Goal: Book appointment/travel/reservation

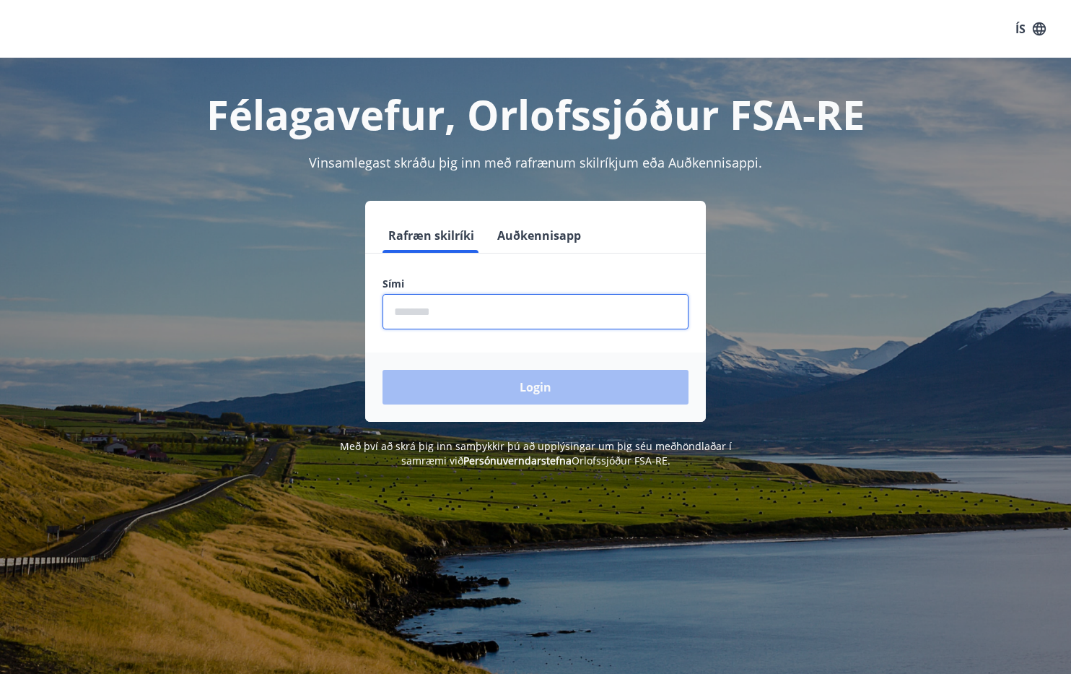
click at [417, 302] on input "phone" at bounding box center [536, 311] width 306 height 35
type input "********"
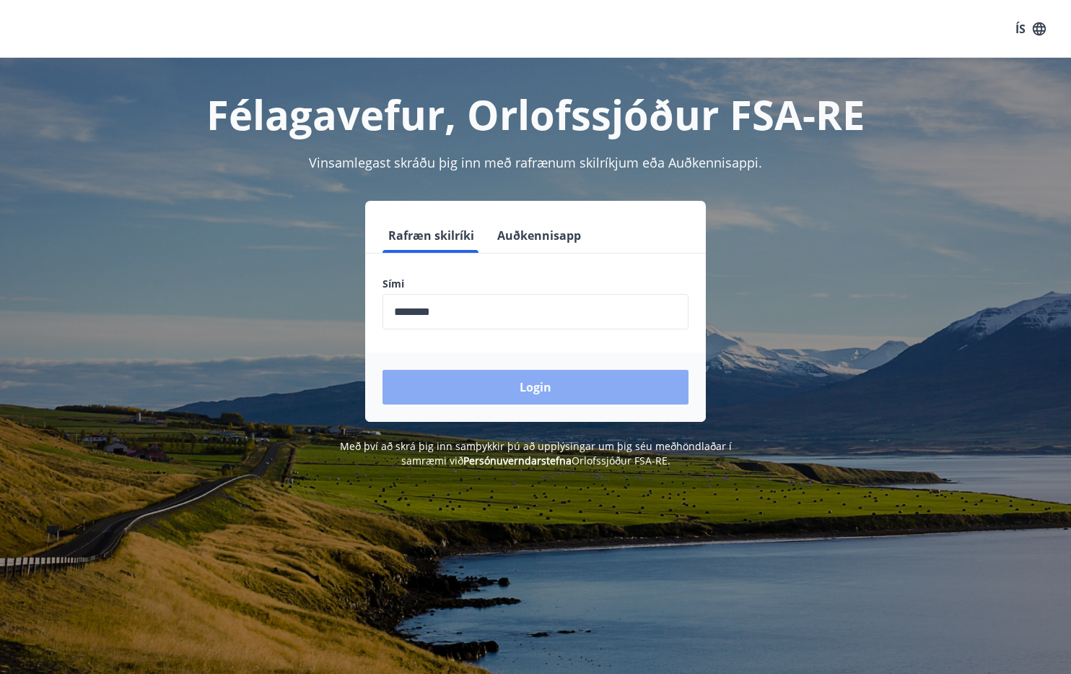
click at [492, 386] on button "Login" at bounding box center [536, 387] width 306 height 35
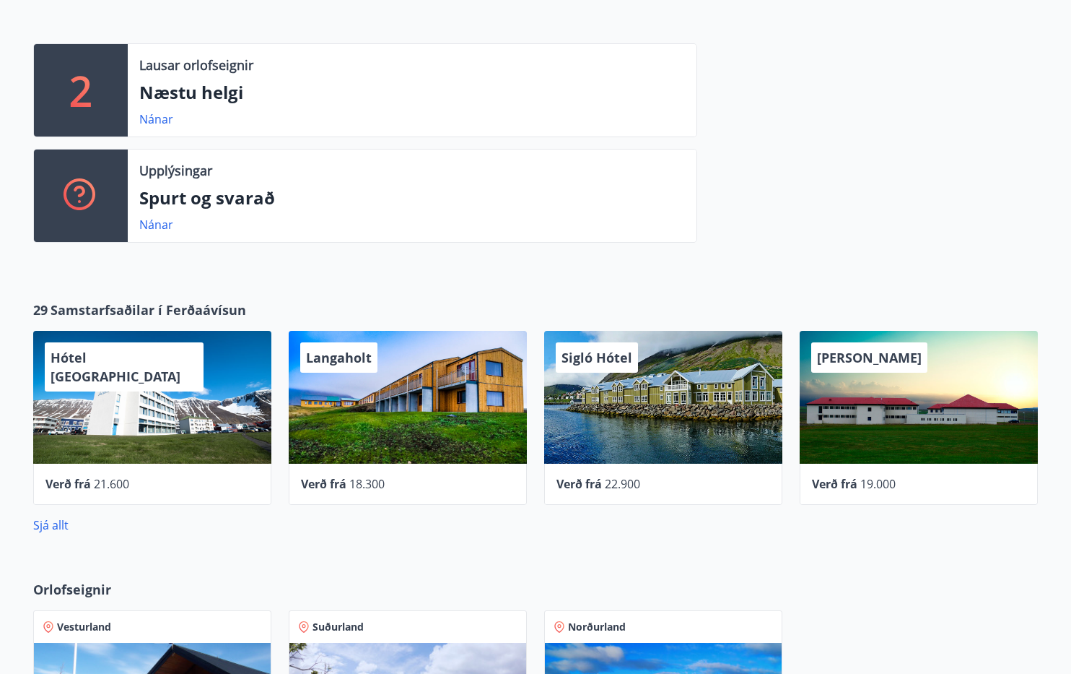
scroll to position [2, 0]
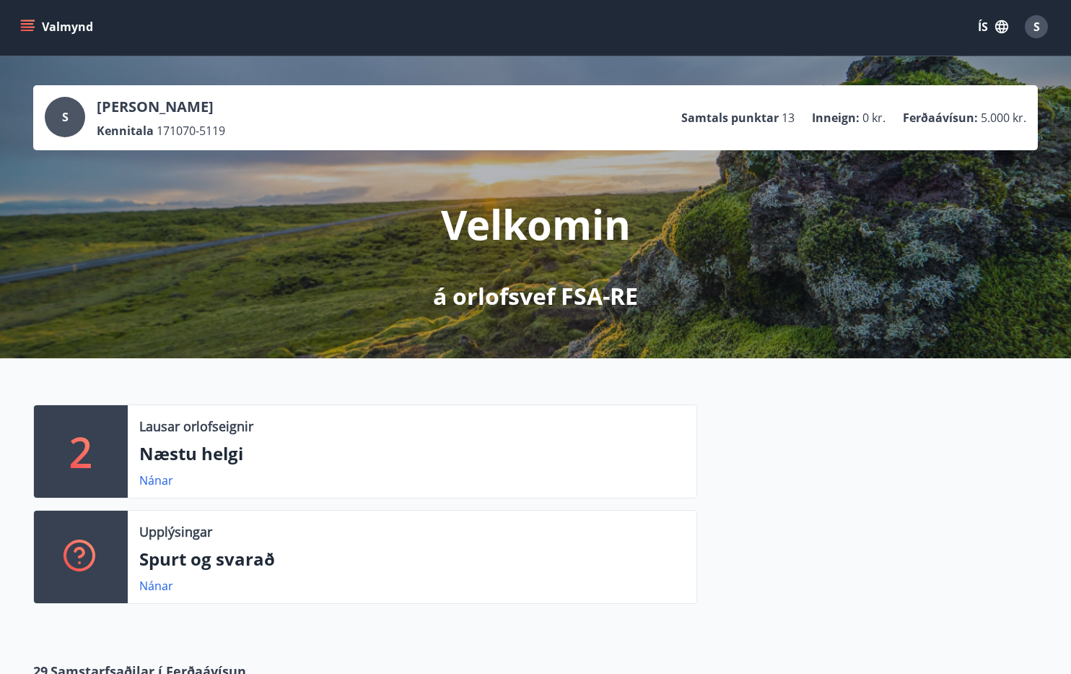
click at [39, 29] on button "Valmynd" at bounding box center [58, 27] width 82 height 26
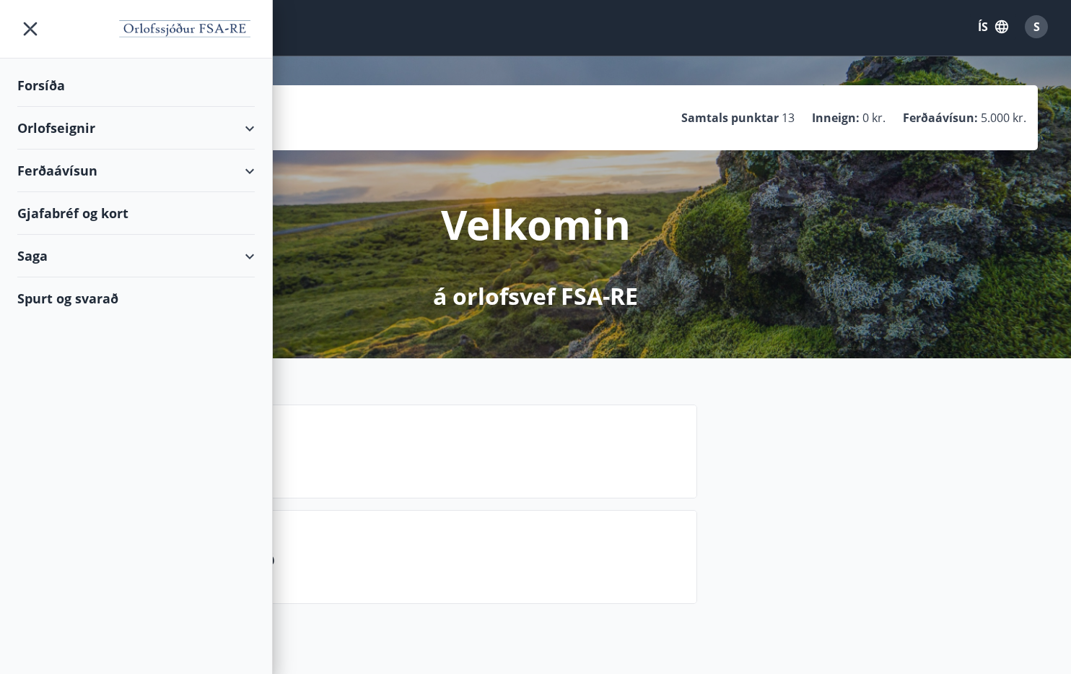
click at [69, 125] on div "Orlofseignir" at bounding box center [136, 128] width 238 height 43
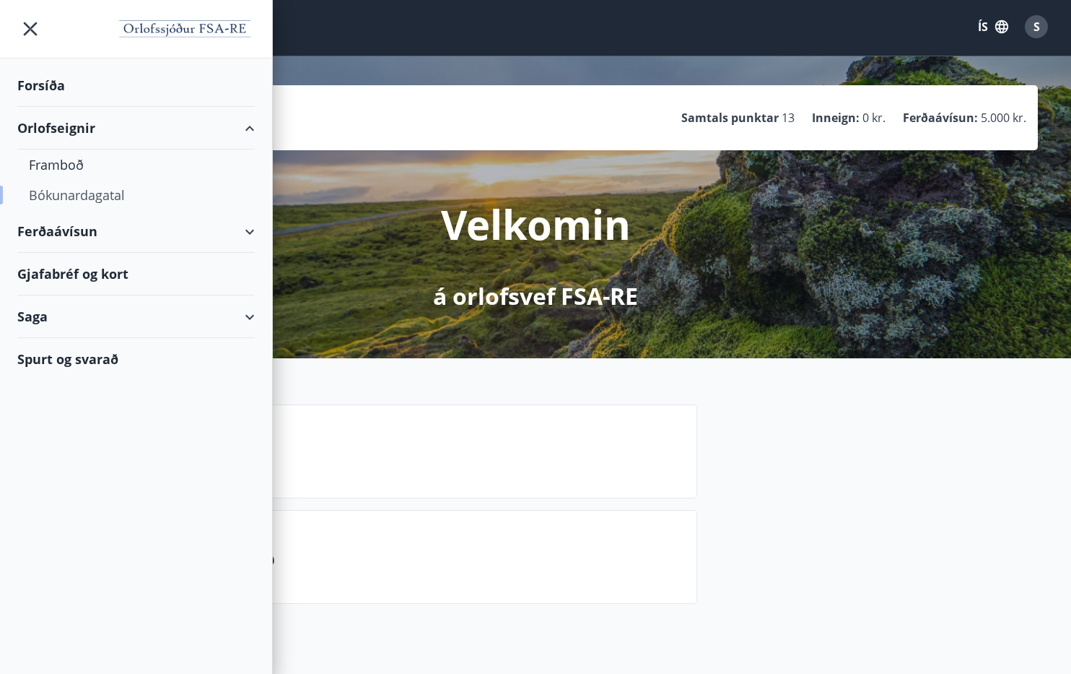
click at [75, 191] on div "Bókunardagatal" at bounding box center [136, 195] width 214 height 30
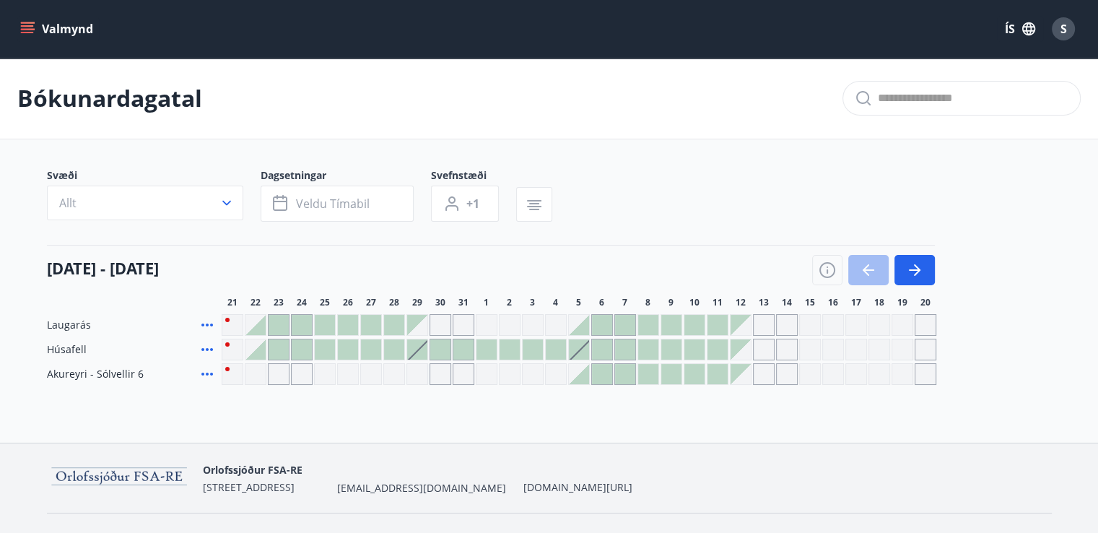
click at [27, 25] on icon "menu" at bounding box center [27, 25] width 13 height 1
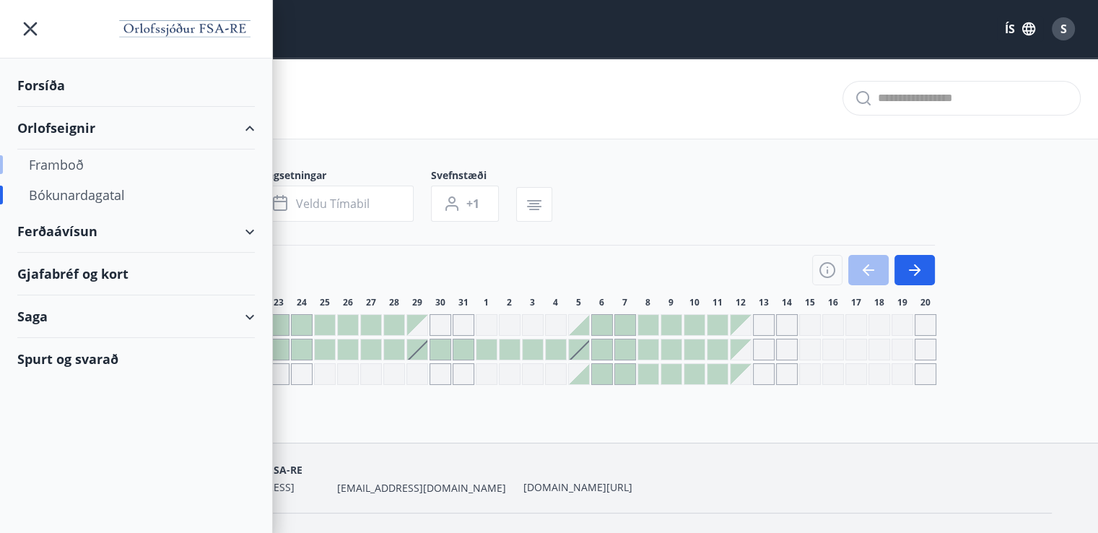
click at [51, 160] on div "Framboð" at bounding box center [136, 164] width 214 height 30
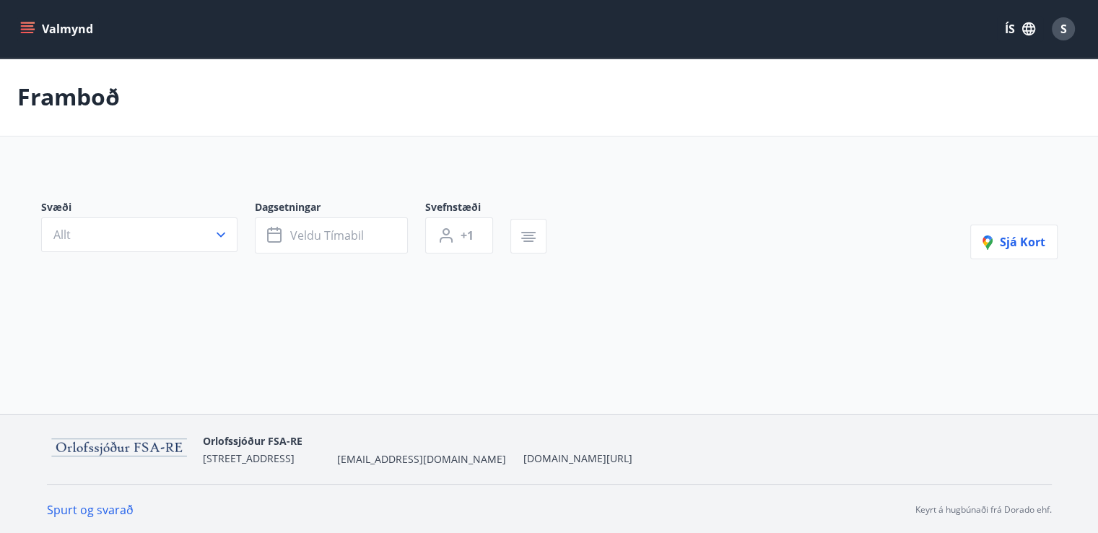
click at [20, 27] on icon "menu" at bounding box center [27, 29] width 14 height 14
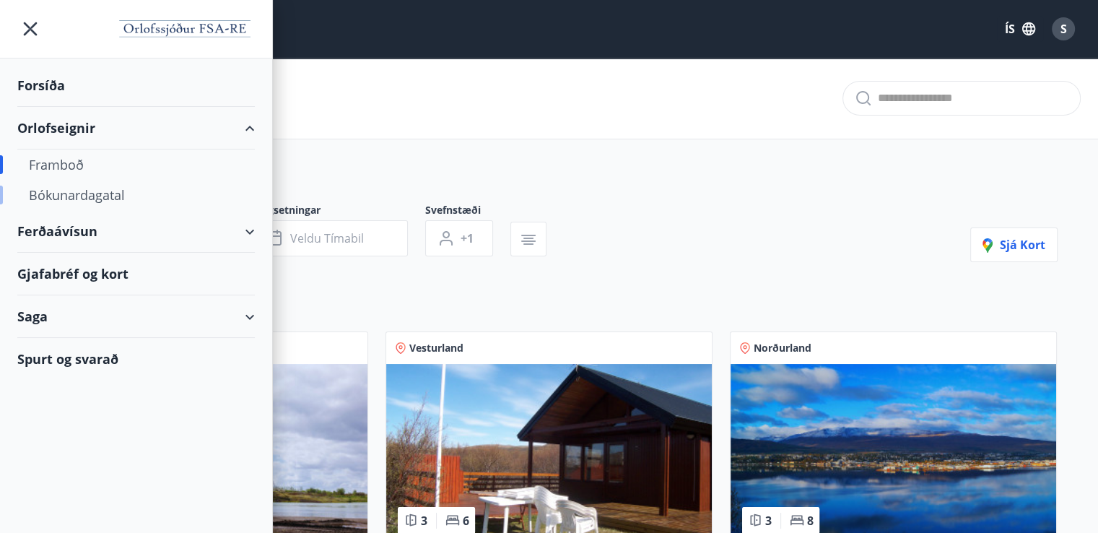
click at [84, 191] on div "Bókunardagatal" at bounding box center [136, 195] width 214 height 30
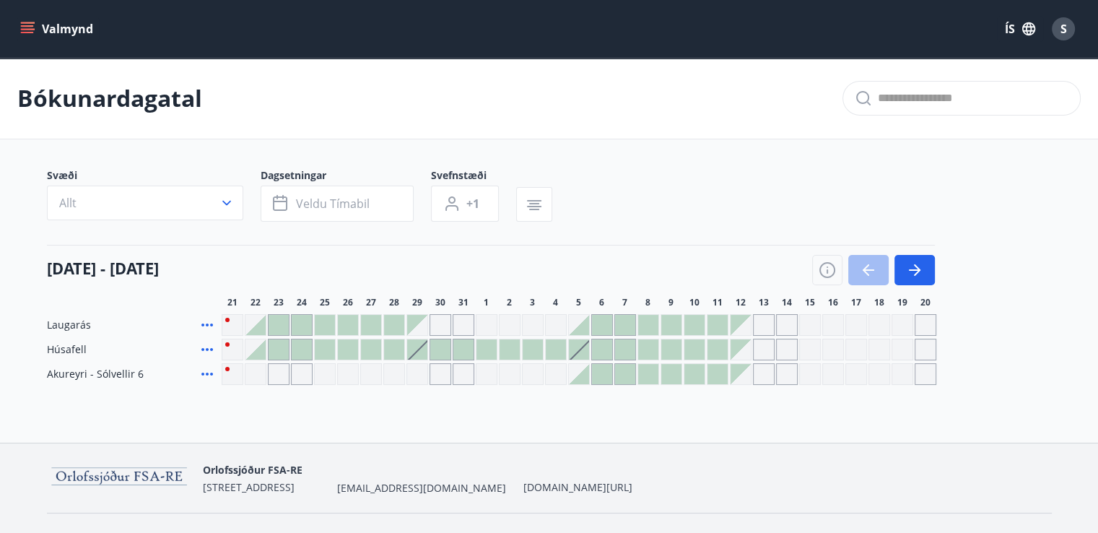
click at [32, 32] on icon "menu" at bounding box center [27, 32] width 13 height 1
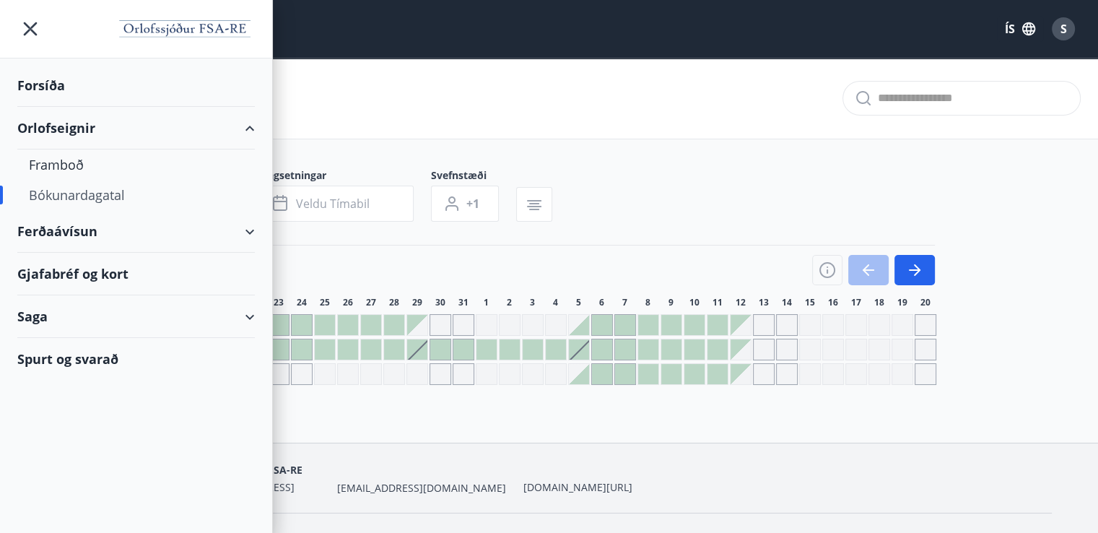
click at [36, 82] on div "Forsíða" at bounding box center [136, 85] width 238 height 43
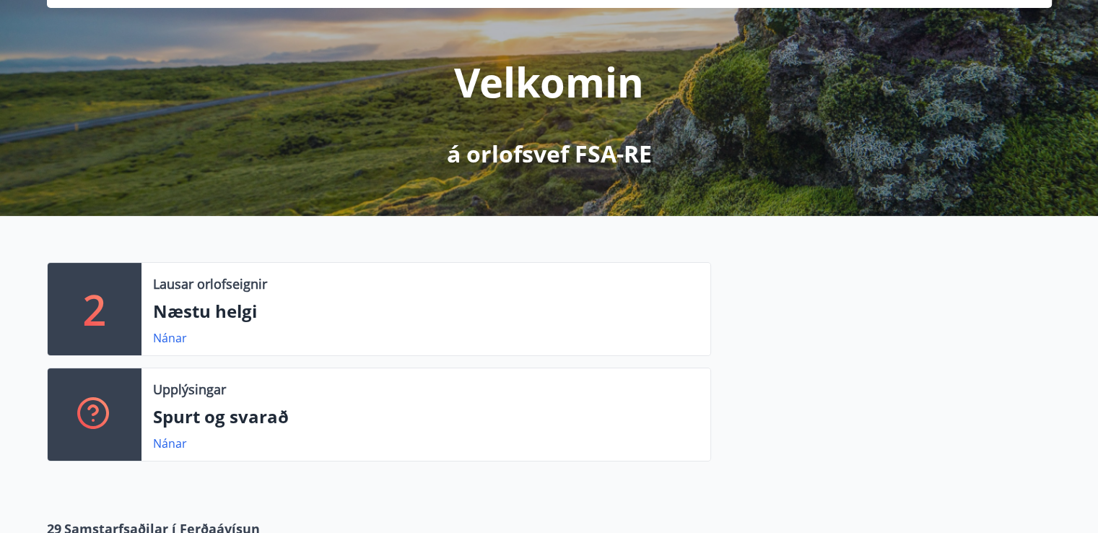
scroll to position [217, 0]
